Goal: Transaction & Acquisition: Subscribe to service/newsletter

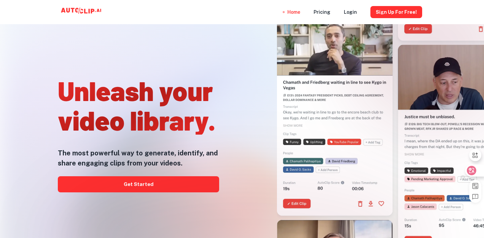
click at [473, 172] on icon at bounding box center [472, 170] width 6 height 5
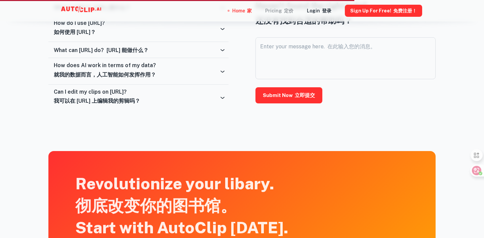
scroll to position [1307, 0]
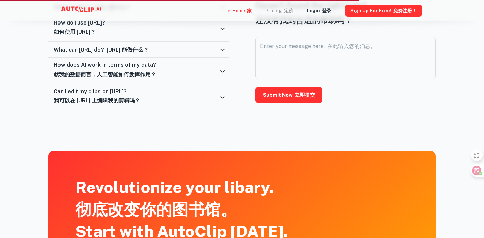
click at [284, 12] on div "Pricing 定价" at bounding box center [279, 11] width 28 height 22
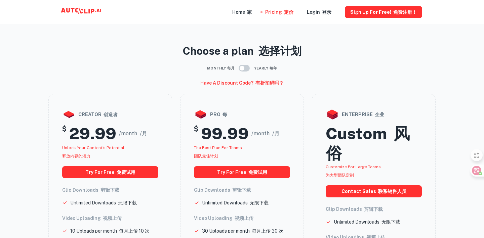
click at [83, 9] on icon at bounding box center [81, 11] width 67 height 13
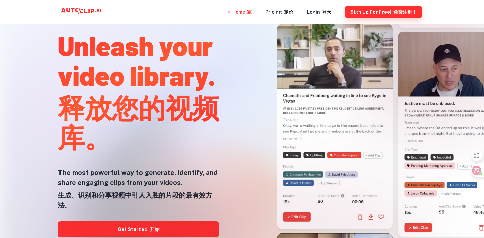
click at [363, 12] on button "Sign Up for free! 免费注册！" at bounding box center [383, 12] width 77 height 12
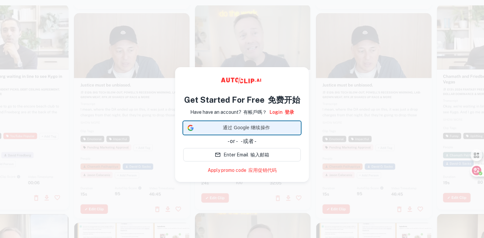
click at [242, 128] on div "通过 Google 继续操作 通过 Google 继续操作。在新标签页中打开" at bounding box center [242, 127] width 118 height 13
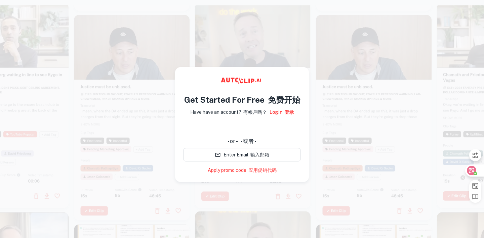
click at [472, 171] on icon at bounding box center [472, 170] width 6 height 5
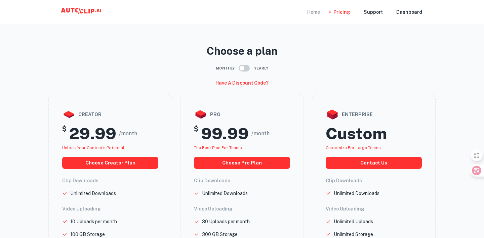
click at [317, 12] on div "Home" at bounding box center [313, 12] width 13 height 24
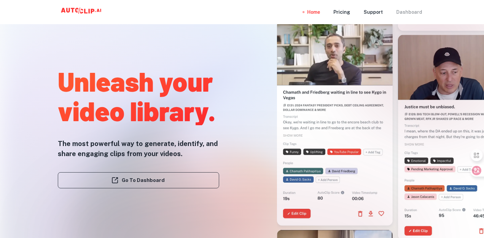
click at [412, 12] on div "Dashboard" at bounding box center [409, 12] width 26 height 24
